Goal: Communication & Community: Answer question/provide support

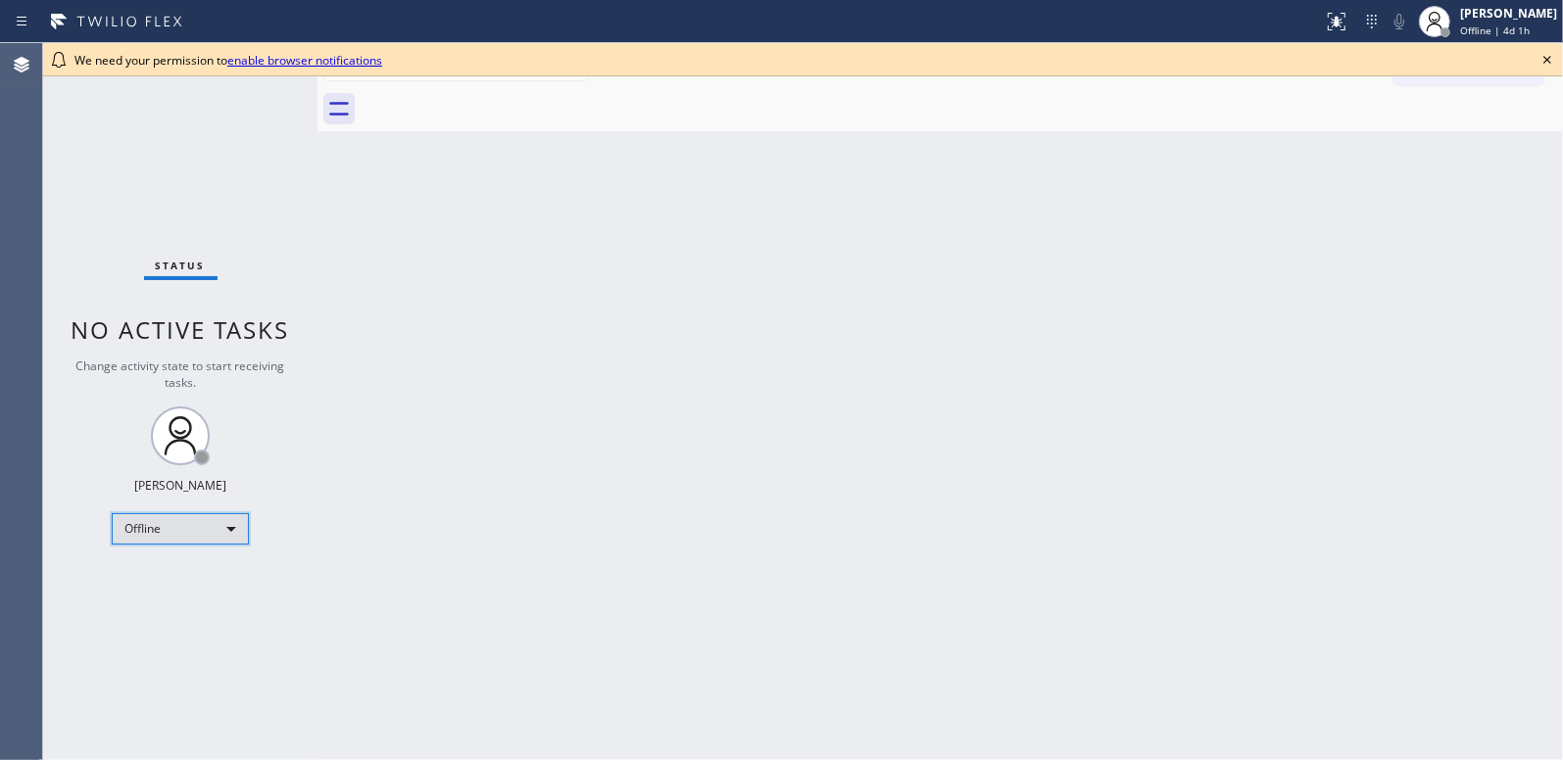
click at [221, 524] on div "Offline" at bounding box center [180, 528] width 137 height 31
click at [170, 573] on li "Available" at bounding box center [179, 579] width 133 height 24
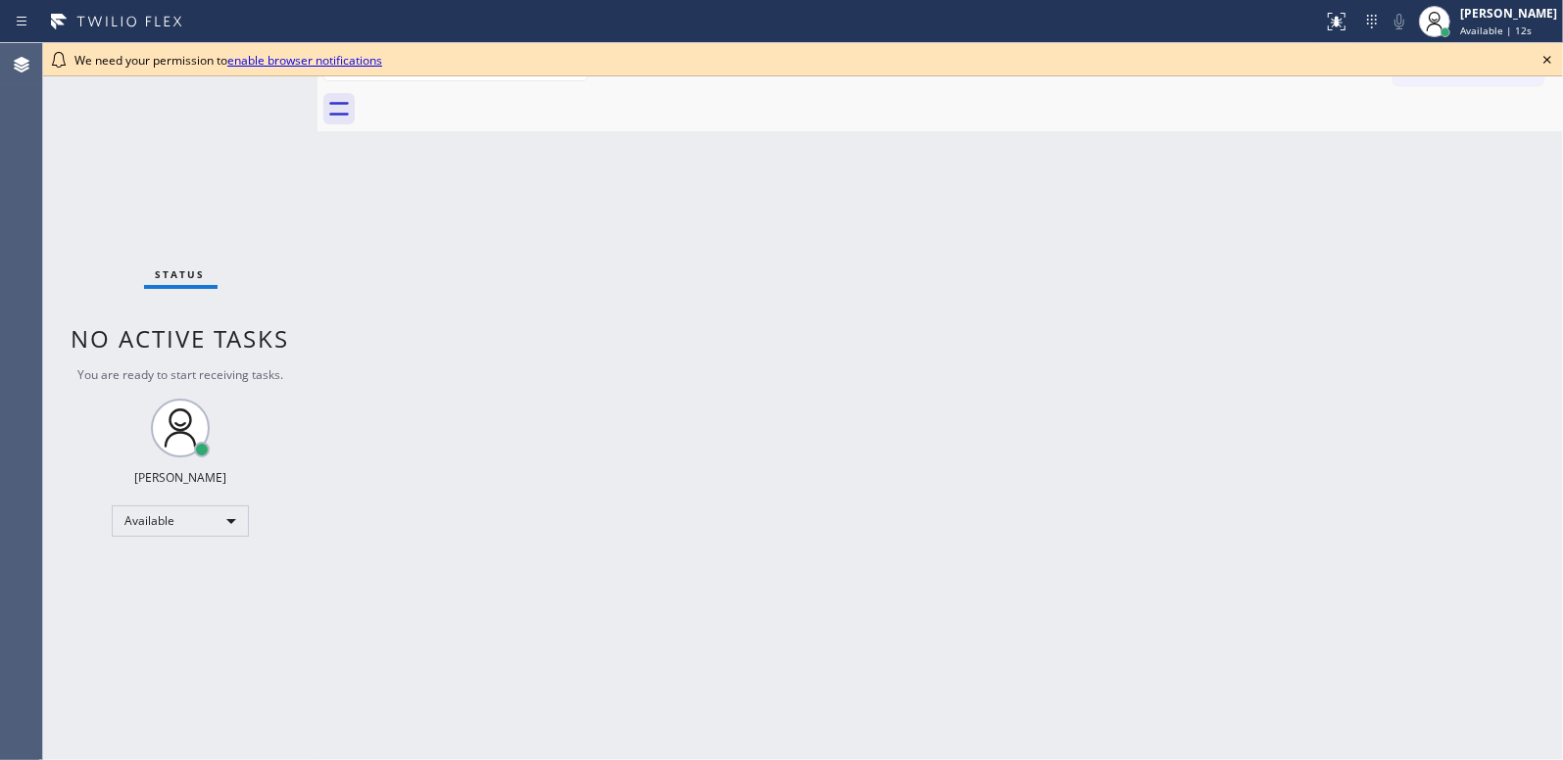
click at [294, 61] on link "enable browser notifications" at bounding box center [304, 60] width 155 height 17
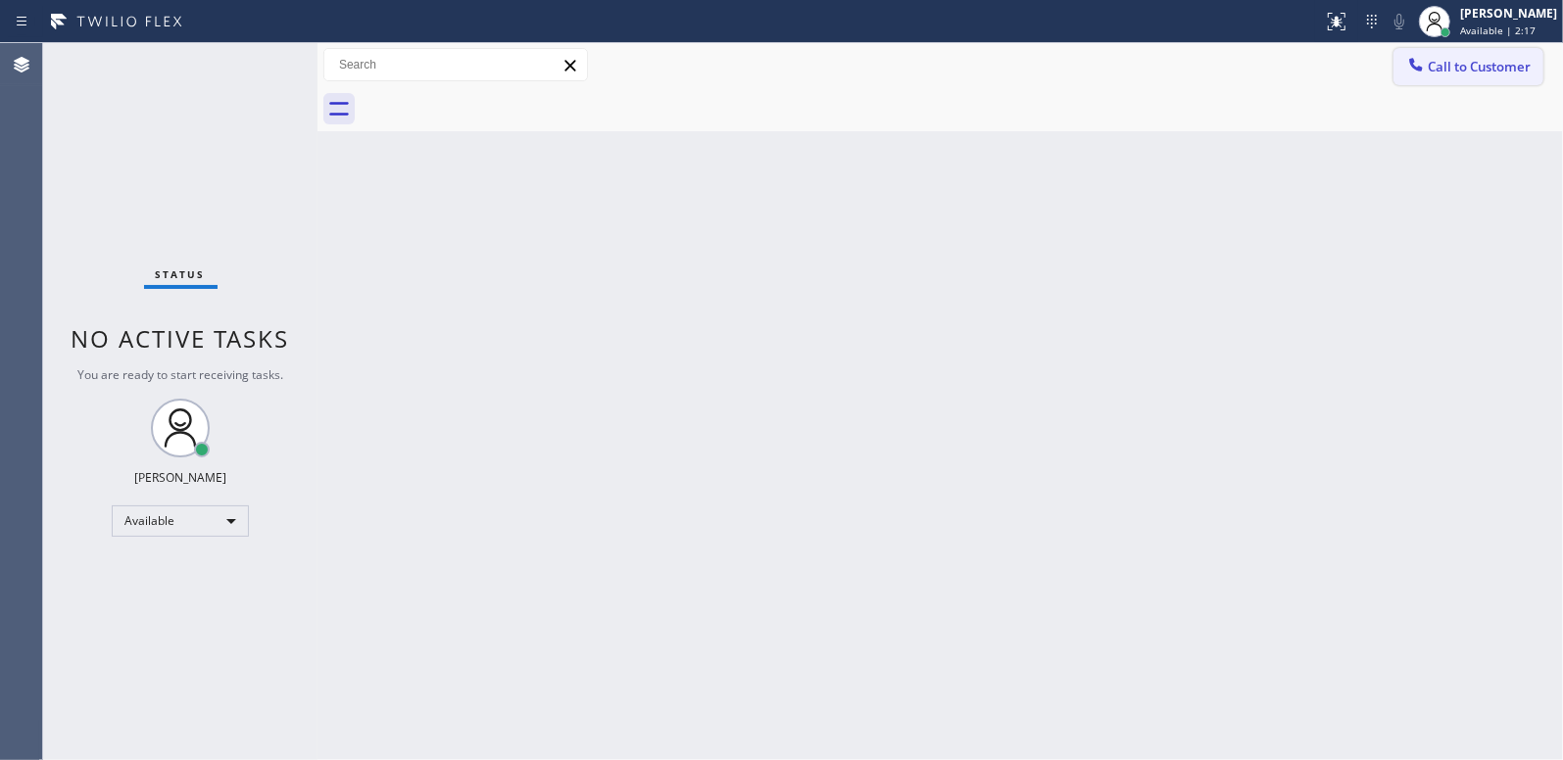
click at [1457, 66] on span "Call to Customer" at bounding box center [1479, 67] width 103 height 18
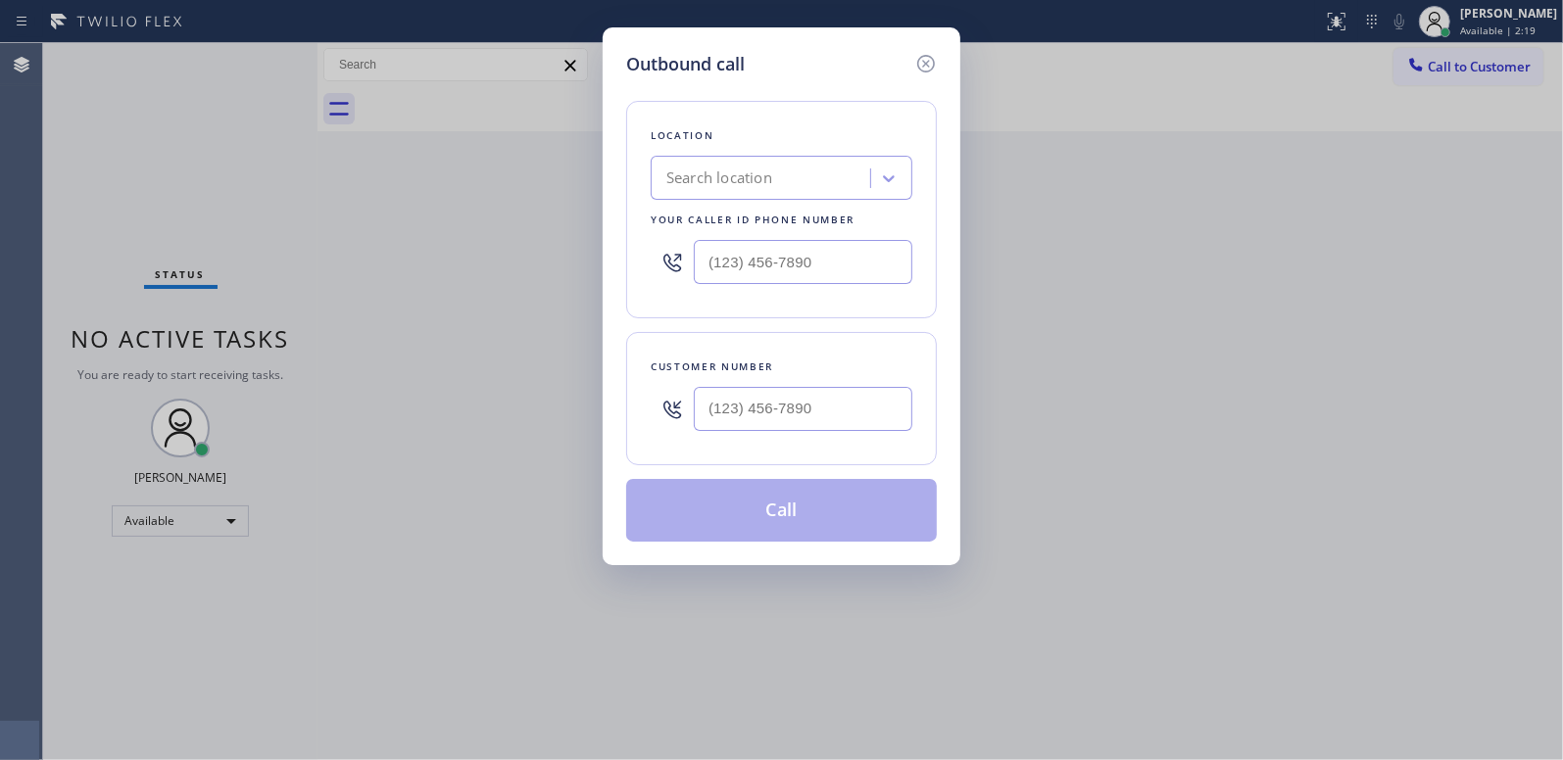
click at [753, 179] on div "Search location" at bounding box center [719, 179] width 106 height 23
click at [889, 173] on icon at bounding box center [889, 179] width 20 height 20
click at [1124, 220] on div "Outbound call Location Search location Your caller id phone number Customer num…" at bounding box center [781, 380] width 1563 height 760
click at [930, 58] on icon at bounding box center [926, 64] width 24 height 24
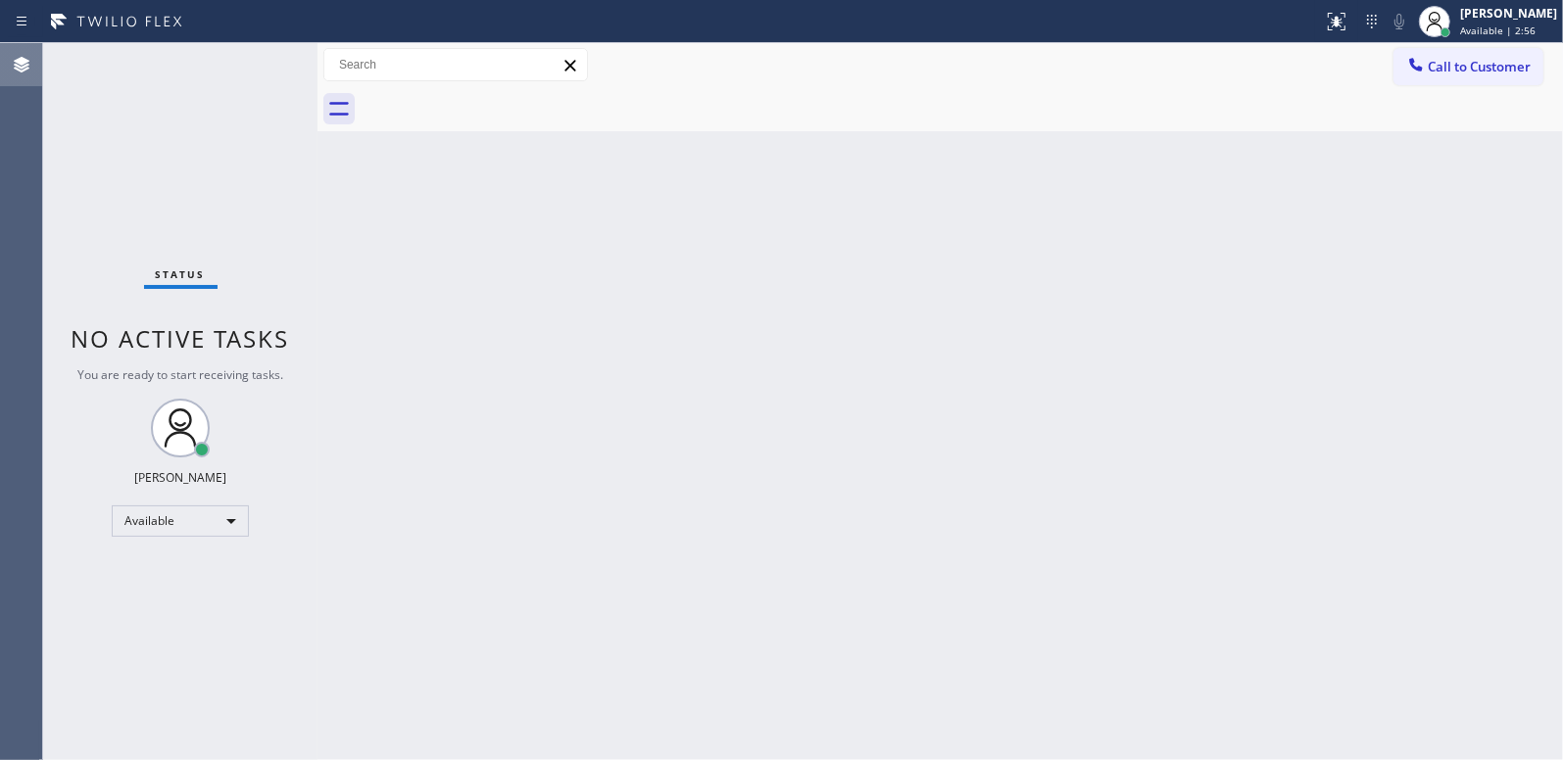
click at [22, 67] on icon at bounding box center [22, 65] width 16 height 16
click at [25, 16] on icon at bounding box center [22, 22] width 24 height 24
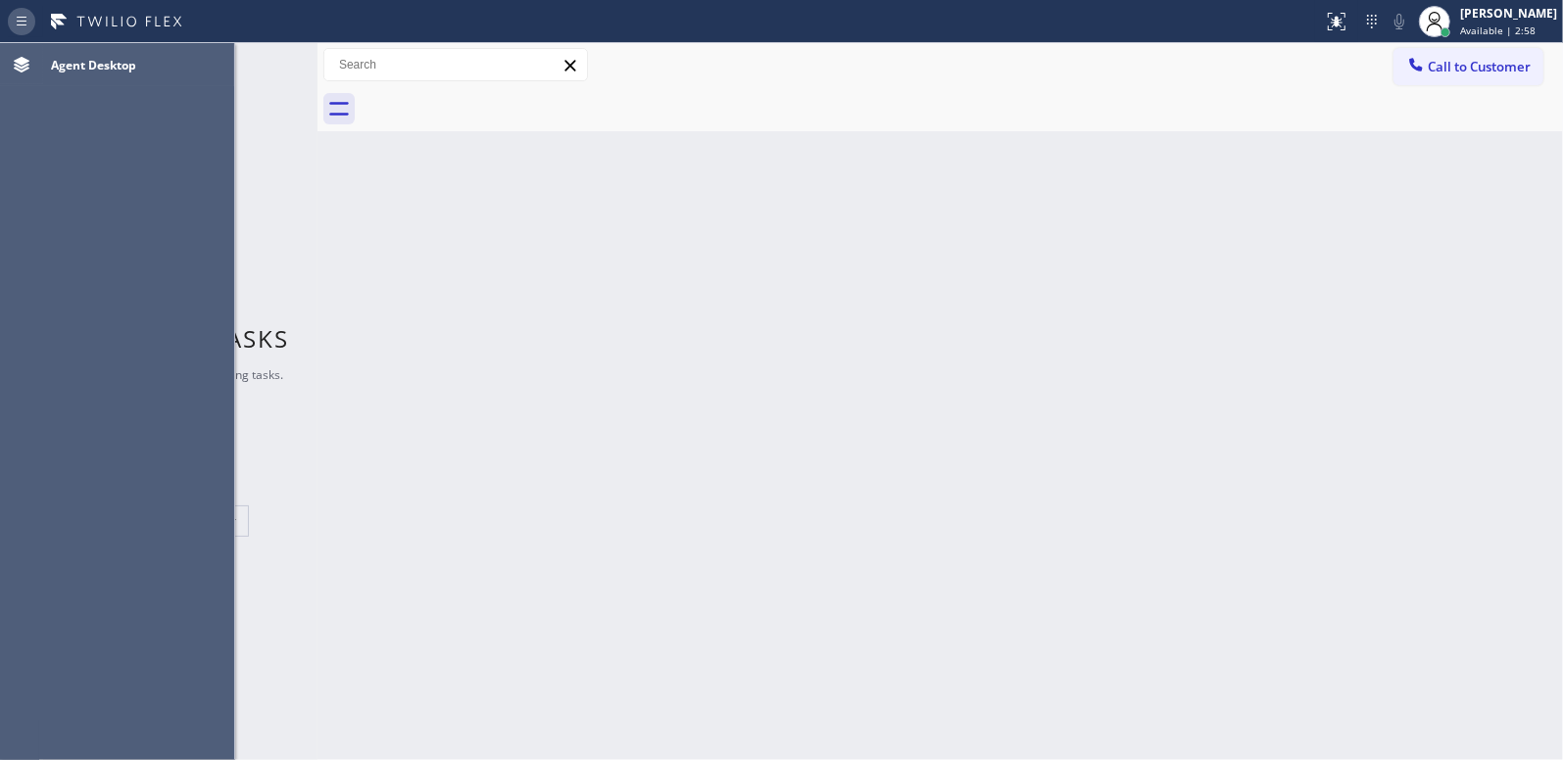
click at [25, 16] on icon at bounding box center [22, 22] width 24 height 24
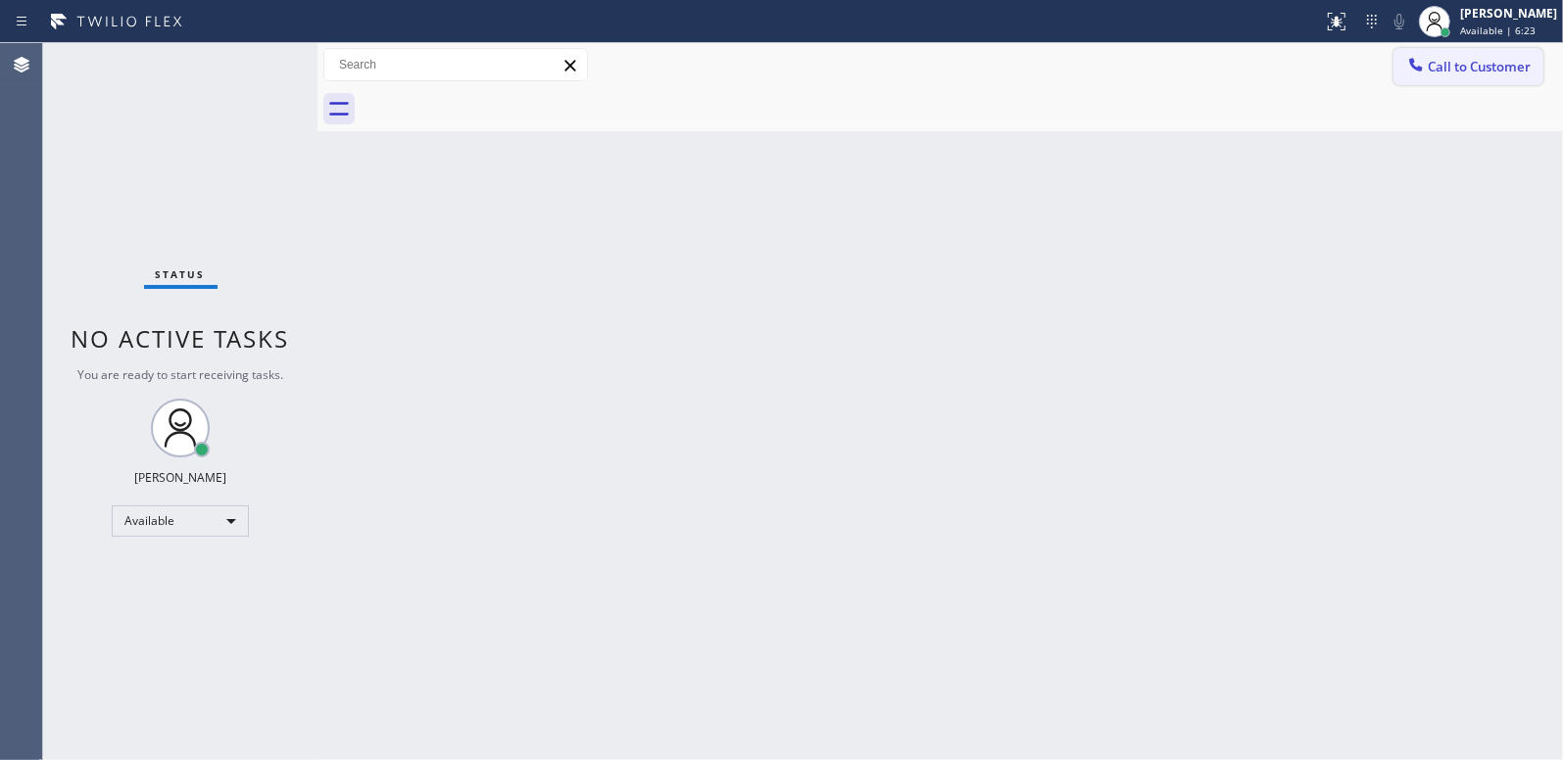
click at [1425, 64] on icon at bounding box center [1416, 65] width 20 height 20
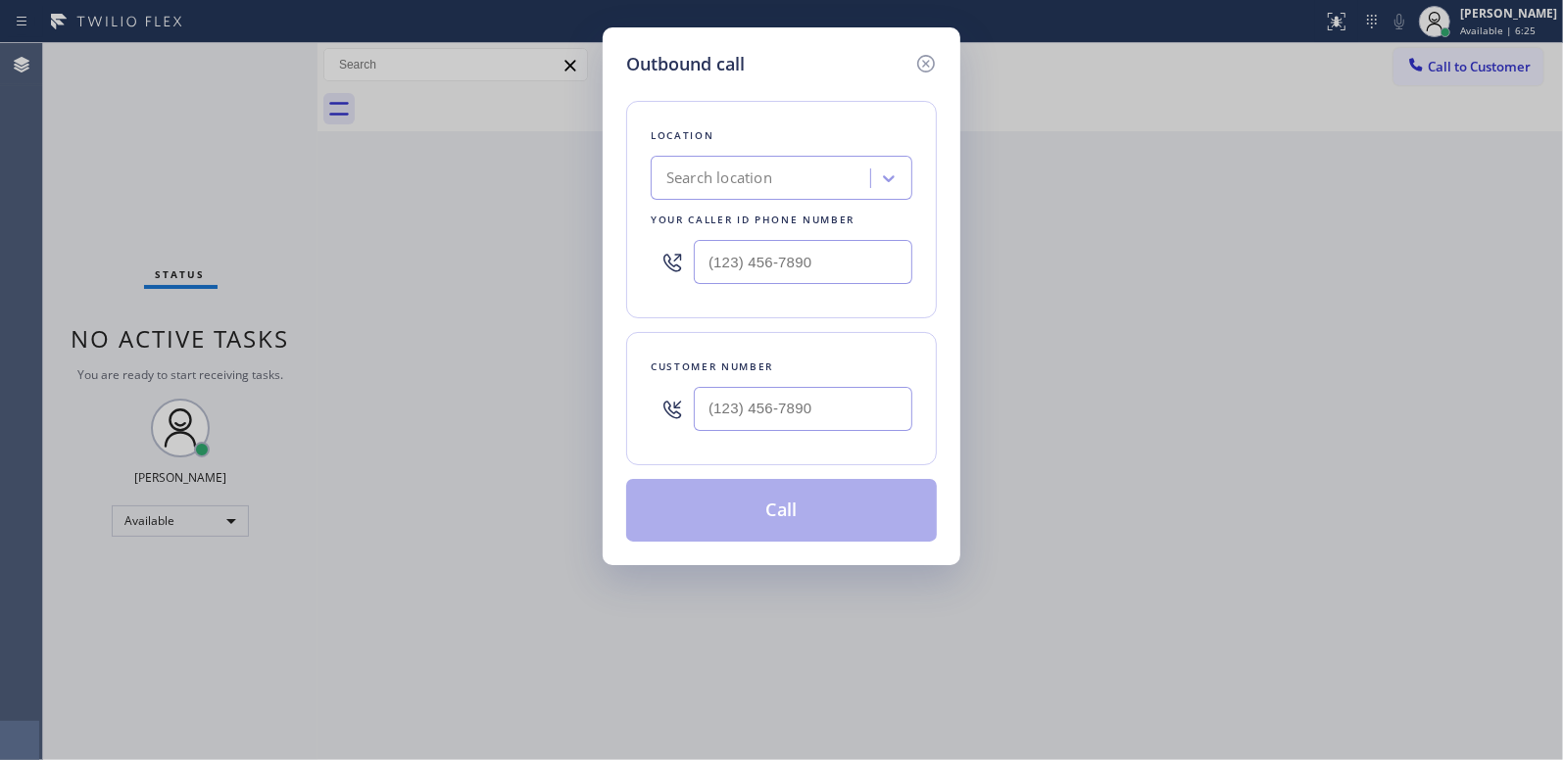
click at [725, 172] on div "Search location" at bounding box center [719, 179] width 106 height 23
click at [729, 175] on div "Search location" at bounding box center [719, 179] width 106 height 23
type input "(___) ___-____"
click at [771, 257] on input "(___) ___-____" at bounding box center [803, 262] width 219 height 44
click at [925, 58] on icon at bounding box center [926, 64] width 24 height 24
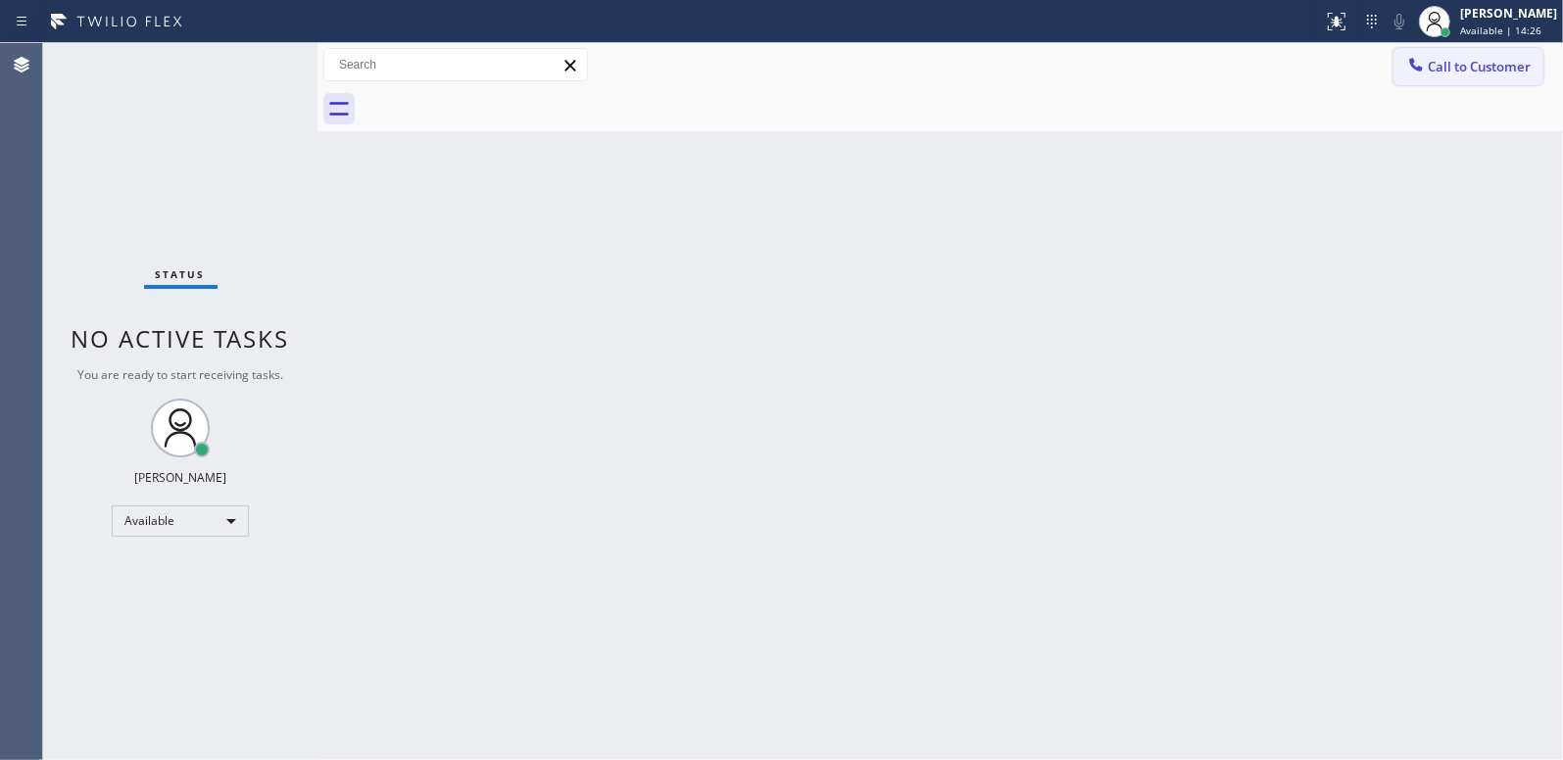
click at [1466, 67] on span "Call to Customer" at bounding box center [1479, 67] width 103 height 18
